Goal: Information Seeking & Learning: Learn about a topic

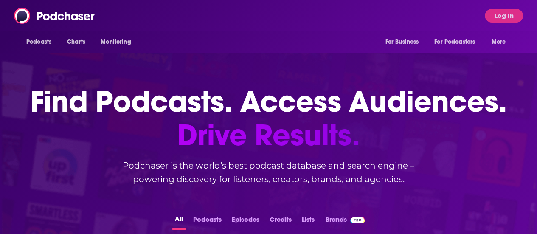
click at [508, 18] on button "Log In" at bounding box center [504, 16] width 38 height 14
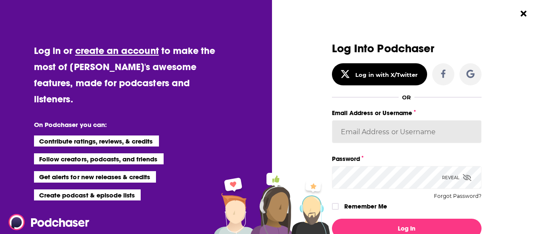
drag, startPoint x: 391, startPoint y: 133, endPoint x: 540, endPoint y: 85, distance: 156.2
click at [392, 133] on input "Email Address or Username" at bounding box center [407, 131] width 150 height 23
paste input "melalv21"
type input "melalv21"
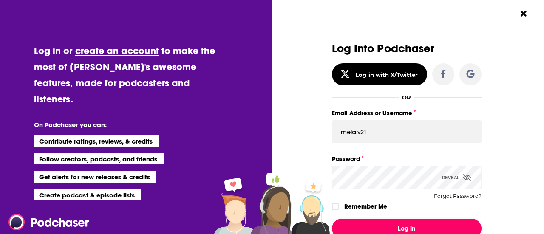
click at [403, 227] on button "Log In" at bounding box center [407, 229] width 150 height 20
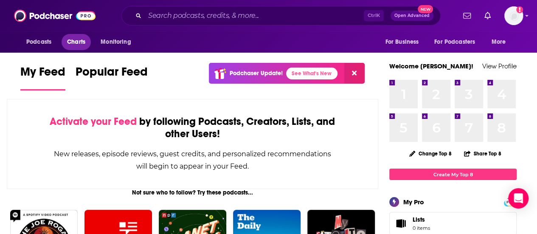
click at [71, 40] on span "Charts" at bounding box center [76, 42] width 18 height 12
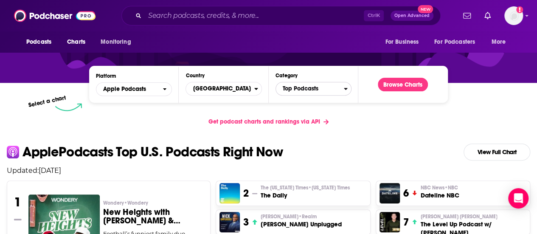
click at [297, 82] on span "Top Podcasts" at bounding box center [310, 89] width 68 height 14
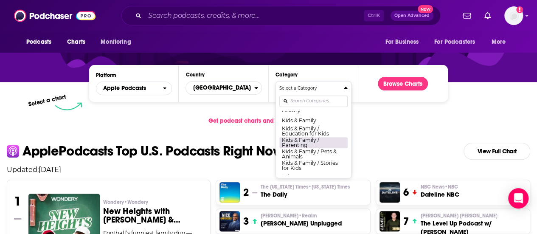
scroll to position [396, 0]
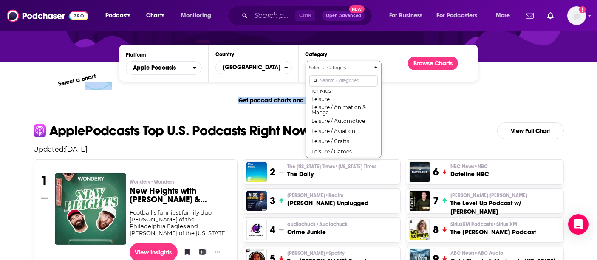
scroll to position [522, 0]
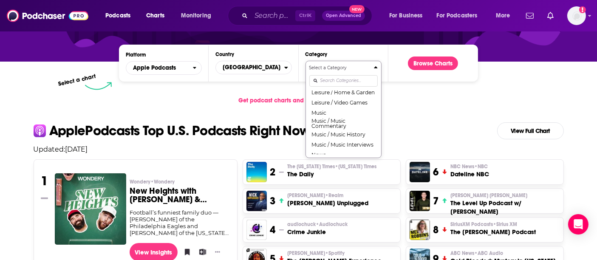
click at [332, 79] on input "Categories" at bounding box center [343, 80] width 68 height 11
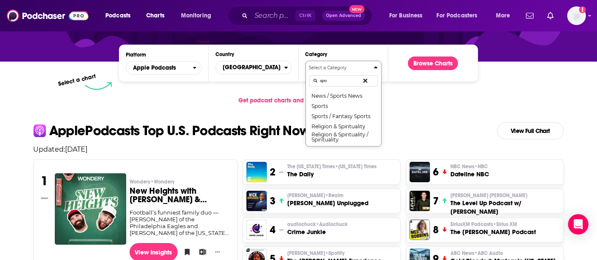
scroll to position [0, 0]
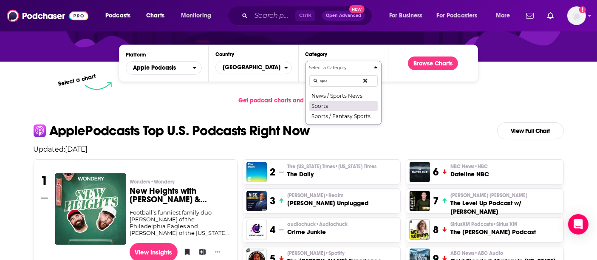
type input "spo"
click at [332, 102] on button "Sports" at bounding box center [343, 106] width 68 height 10
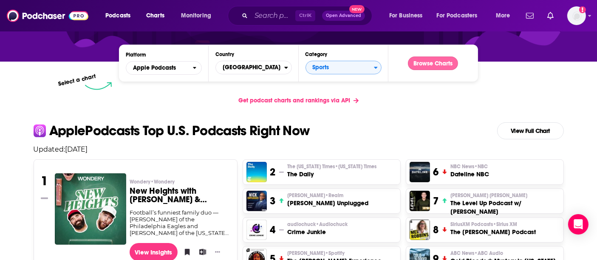
click at [440, 62] on button "Browse Charts" at bounding box center [433, 63] width 50 height 14
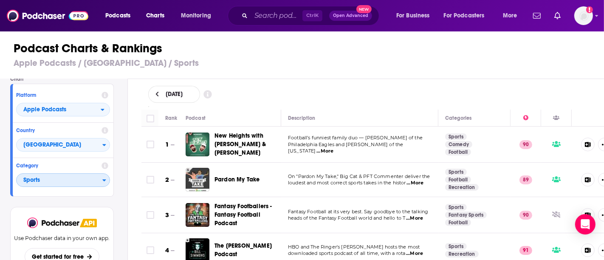
click at [42, 181] on span "Sports" at bounding box center [60, 180] width 86 height 14
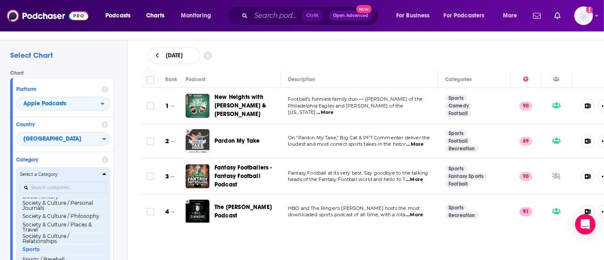
scroll to position [855, 0]
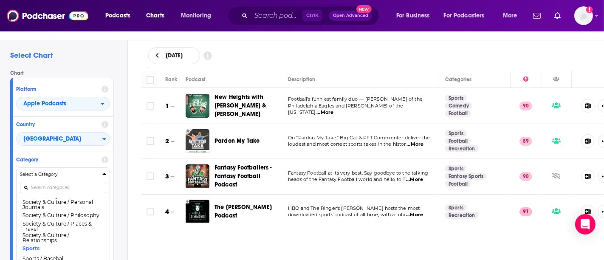
click at [125, 159] on div "Select Chart Chart Platform Apple Podcasts Country United States Category Selec…" at bounding box center [63, 155] width 127 height 230
click at [126, 159] on div "Select Chart Chart Platform Apple Podcasts Country United States Category Selec…" at bounding box center [63, 155] width 127 height 230
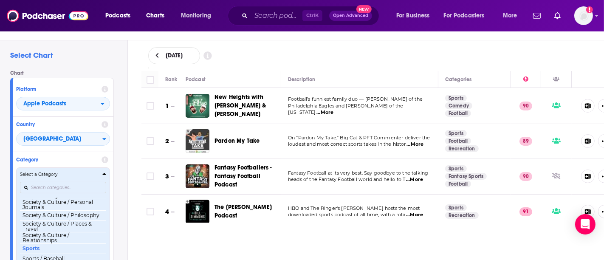
click at [101, 173] on div "Select a Category" at bounding box center [63, 174] width 86 height 6
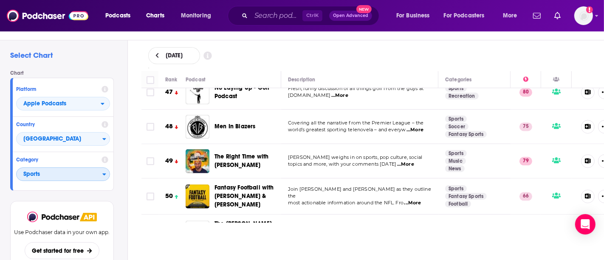
scroll to position [1636, 0]
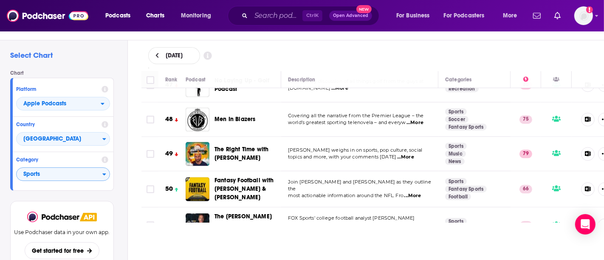
click at [384, 137] on td "Bomani Jones weighs in on sports, pop culture, social topics and more, with you…" at bounding box center [359, 154] width 157 height 34
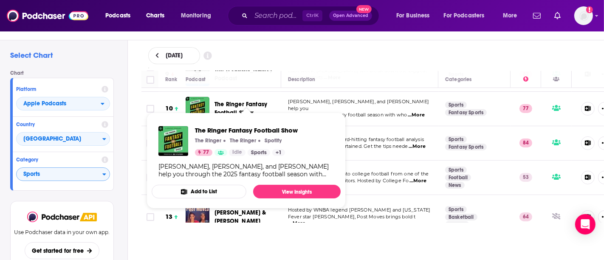
scroll to position [377, 0]
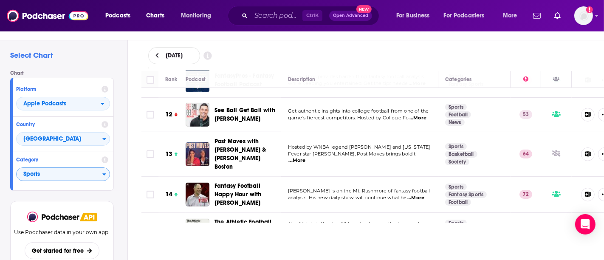
click at [432, 50] on div "August 18, 2025" at bounding box center [372, 55] width 449 height 17
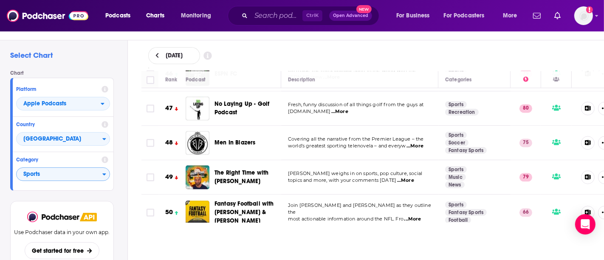
scroll to position [1636, 0]
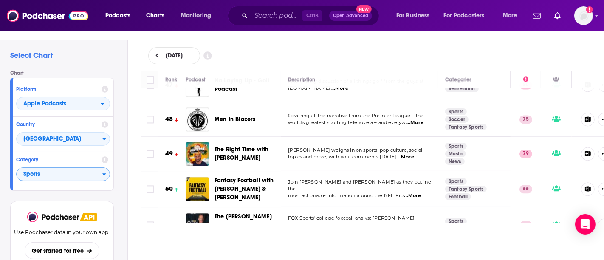
click at [414, 154] on span "...More" at bounding box center [405, 157] width 17 height 7
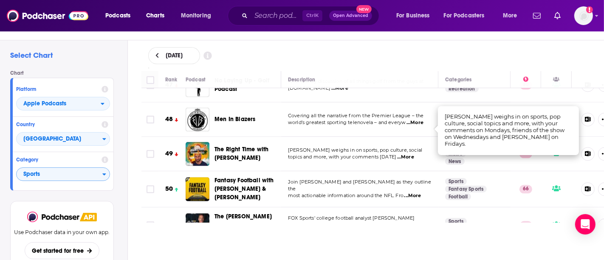
click at [378, 154] on span "topics and more, with your comments on Monday" at bounding box center [342, 157] width 108 height 6
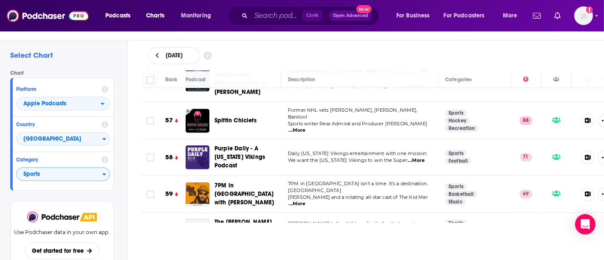
scroll to position [2013, 0]
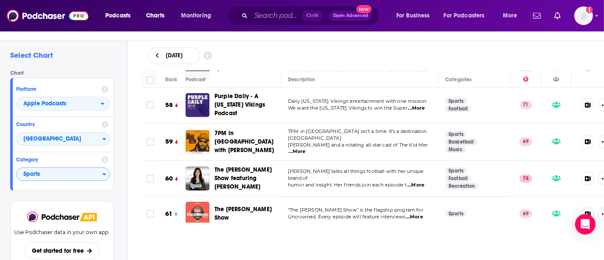
click at [424, 182] on span "...More" at bounding box center [415, 185] width 17 height 7
click at [390, 161] on td "Mina talks all things football with her unique brand of humor and insight. Her …" at bounding box center [359, 179] width 157 height 36
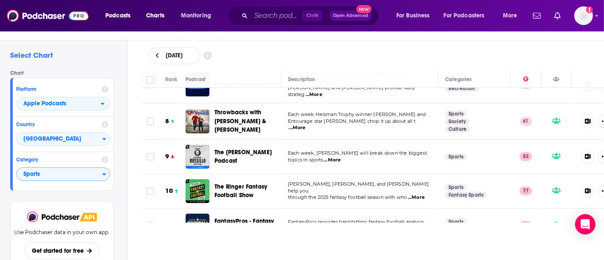
scroll to position [251, 0]
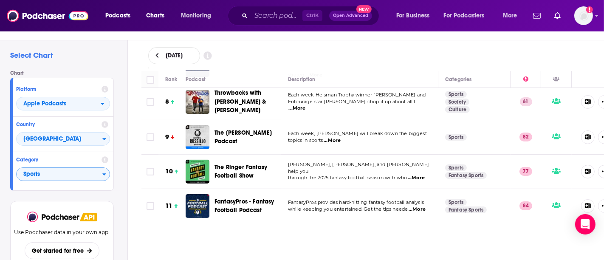
click at [333, 137] on span "...More" at bounding box center [332, 140] width 17 height 7
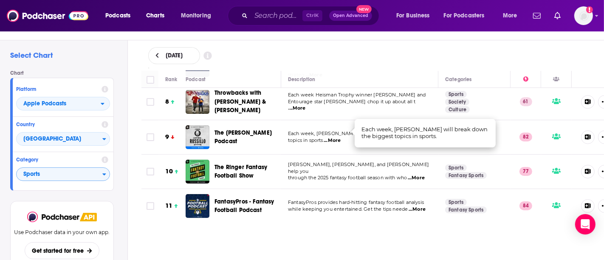
click at [297, 136] on td "Each week, Ryen Russillo will break down the biggest topics in sports ...More" at bounding box center [359, 137] width 157 height 34
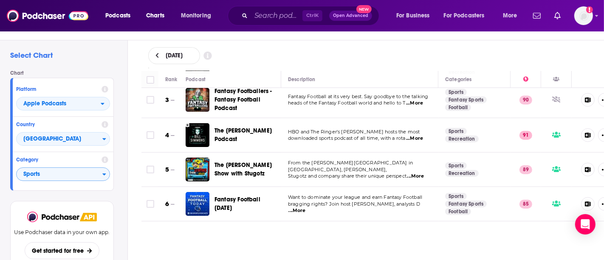
scroll to position [63, 0]
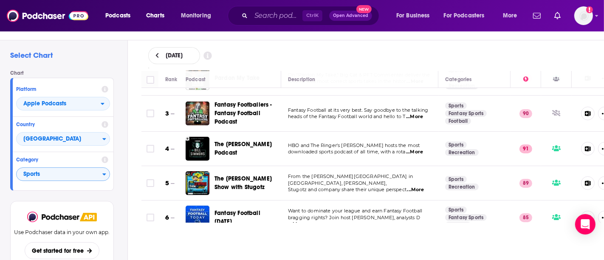
click at [422, 149] on span "...More" at bounding box center [414, 152] width 17 height 7
click at [388, 158] on td "HBO and The Ringer's Bill Simmons hosts the most downloaded sports podcast of a…" at bounding box center [359, 149] width 157 height 34
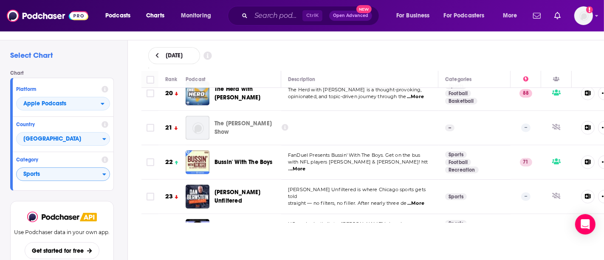
scroll to position [755, 0]
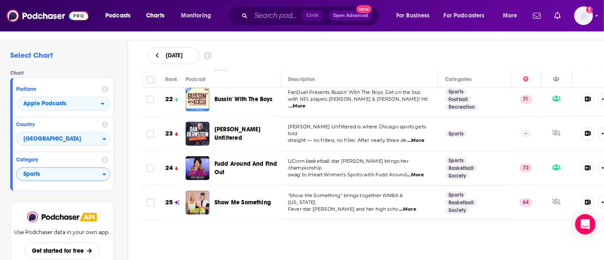
click at [416, 206] on span "...More" at bounding box center [407, 209] width 17 height 7
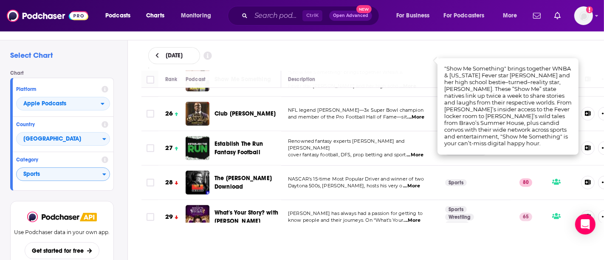
scroll to position [881, 0]
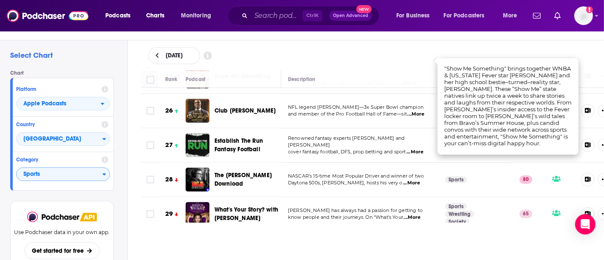
click at [494, 45] on div "August 18, 2025" at bounding box center [373, 55] width 477 height 31
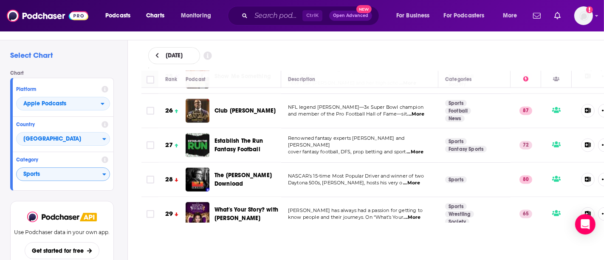
click at [411, 180] on span "...More" at bounding box center [411, 183] width 17 height 7
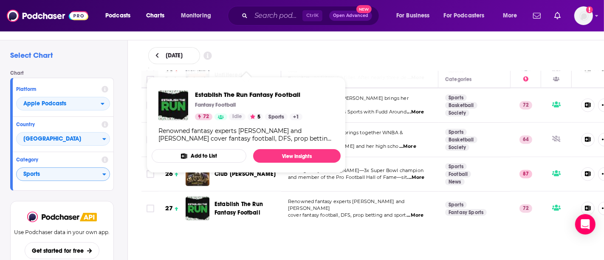
drag, startPoint x: 406, startPoint y: 56, endPoint x: 377, endPoint y: 79, distance: 37.5
click at [406, 56] on div "August 18, 2025" at bounding box center [372, 55] width 449 height 17
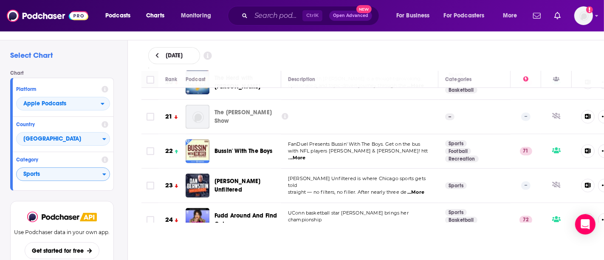
scroll to position [692, 0]
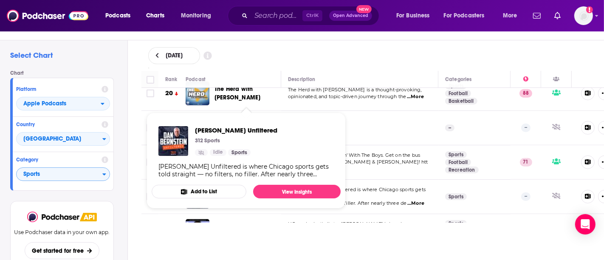
click at [353, 39] on div "Podcast Charts & Rankings Apple Podcasts / United States / Sports" at bounding box center [305, 16] width 611 height 48
drag, startPoint x: 222, startPoint y: 172, endPoint x: 407, endPoint y: 49, distance: 222.6
click at [408, 48] on div "August 18, 2025" at bounding box center [372, 55] width 449 height 17
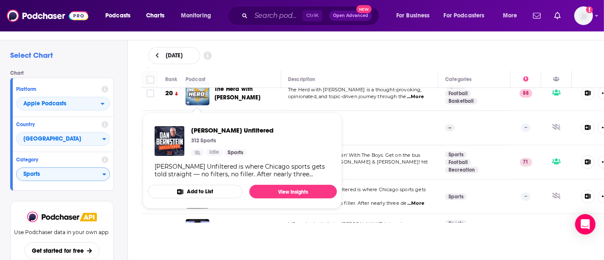
drag, startPoint x: 197, startPoint y: 174, endPoint x: 309, endPoint y: 134, distance: 119.4
click at [402, 52] on div "August 18, 2025" at bounding box center [372, 55] width 449 height 17
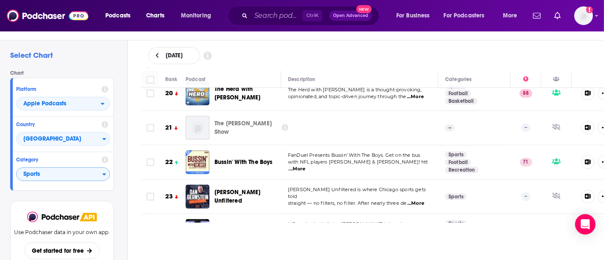
click at [424, 200] on span "...More" at bounding box center [415, 203] width 17 height 7
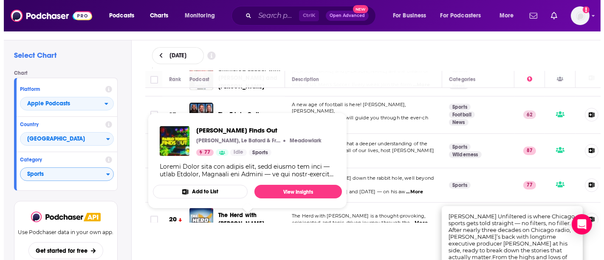
scroll to position [566, 0]
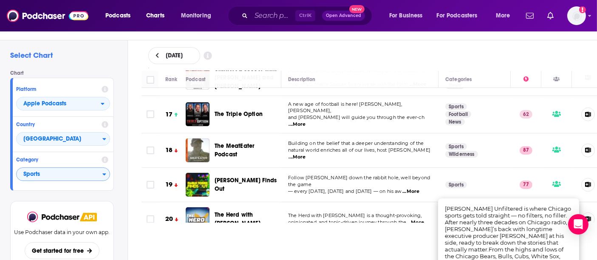
click at [510, 49] on div "August 18, 2025" at bounding box center [369, 55] width 442 height 17
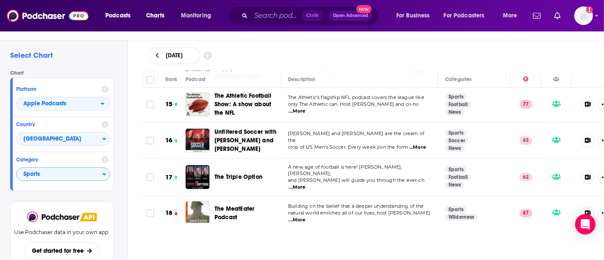
scroll to position [441, 0]
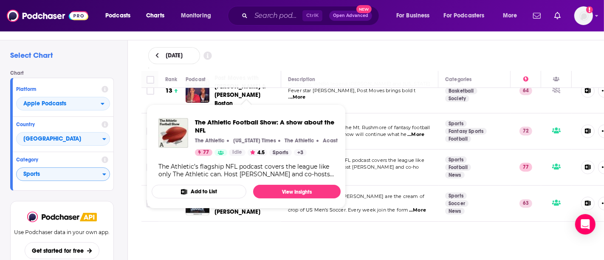
click at [374, 45] on div "August 18, 2025" at bounding box center [373, 55] width 477 height 31
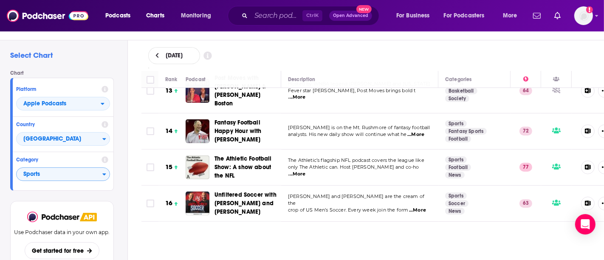
scroll to position [377, 0]
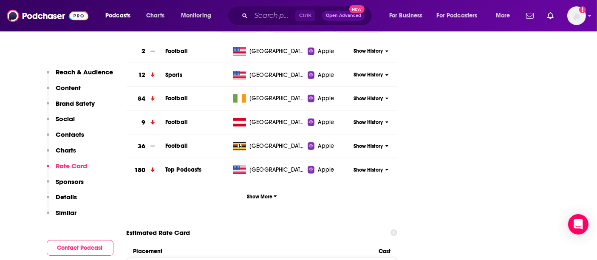
scroll to position [1070, 0]
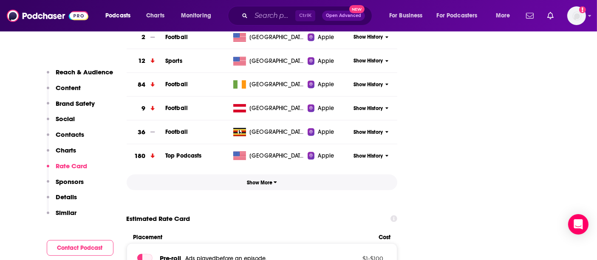
click at [262, 180] on span "Show More" at bounding box center [262, 183] width 30 height 6
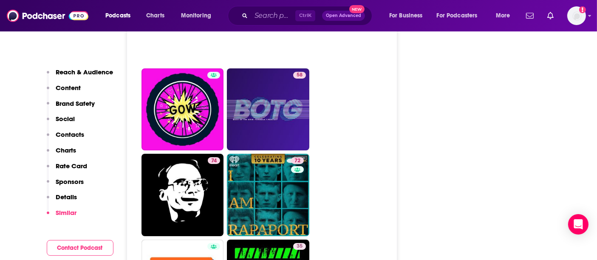
scroll to position [3272, 0]
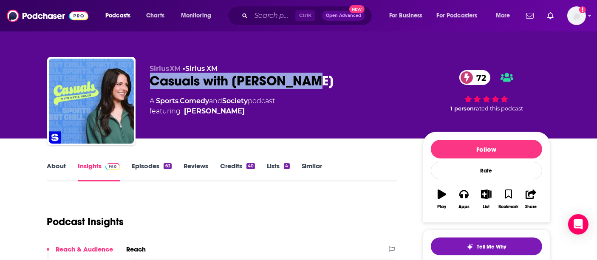
drag, startPoint x: 315, startPoint y: 81, endPoint x: 136, endPoint y: 83, distance: 178.8
click at [136, 83] on div "SiriusXM • Sirius XM Casuals with Katie Nolan 72 A Sports , Comedy and Society …" at bounding box center [298, 103] width 503 height 92
copy h2 "Casuals with [PERSON_NAME]"
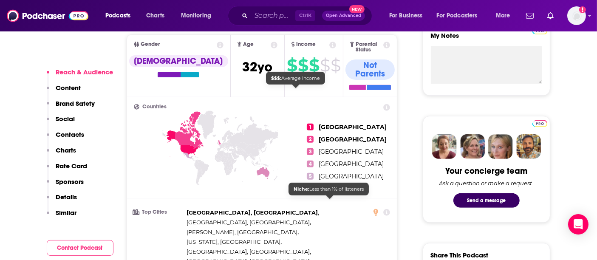
scroll to position [377, 0]
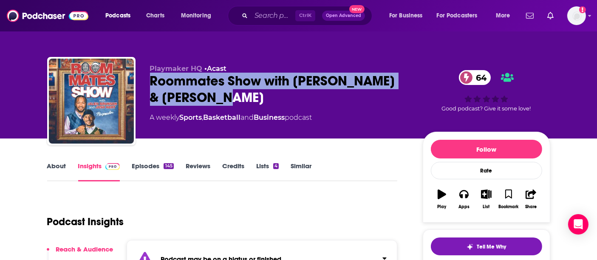
drag, startPoint x: 212, startPoint y: 96, endPoint x: 146, endPoint y: 81, distance: 68.4
click at [146, 81] on div "Playmaker HQ • Acast Roommates Show with Jalen Brunson & Josh Hart 64 A weekly …" at bounding box center [298, 103] width 503 height 92
copy h2 "Roommates Show with Jalen Brunson & Josh Hart"
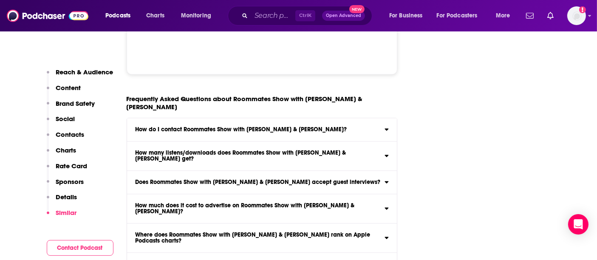
scroll to position [4971, 0]
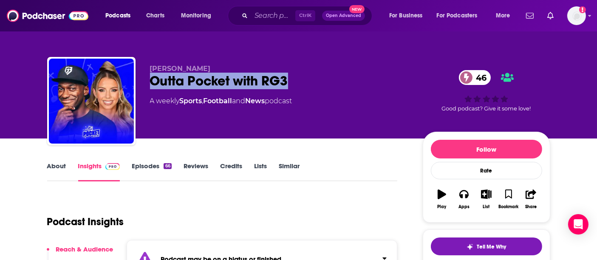
drag, startPoint x: 296, startPoint y: 79, endPoint x: 149, endPoint y: 84, distance: 147.0
click at [149, 84] on div "[PERSON_NAME] III Outta Pocket with RG3 46 A weekly Sports , Football and News …" at bounding box center [298, 103] width 503 height 92
copy h2 "Outta Pocket with RG3"
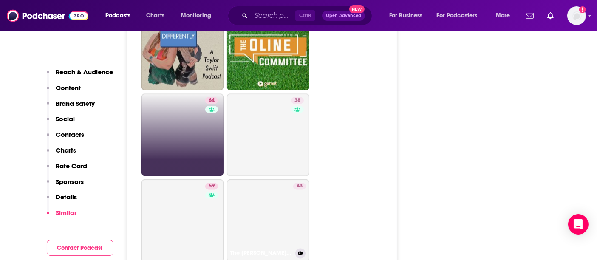
scroll to position [1699, 0]
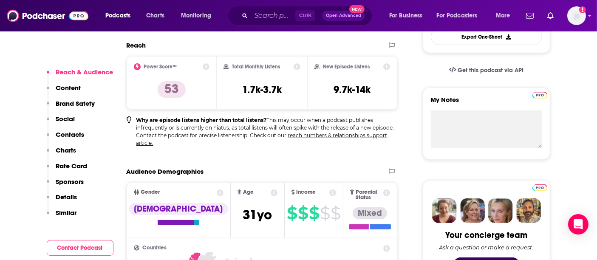
scroll to position [314, 0]
